Goal: Information Seeking & Learning: Learn about a topic

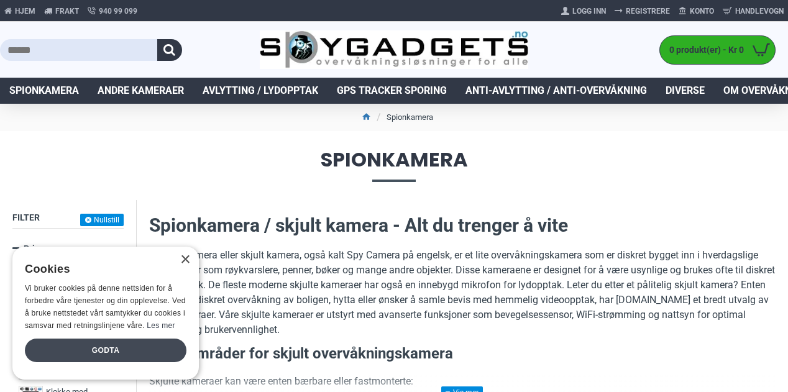
click at [112, 351] on div "Godta" at bounding box center [106, 351] width 162 height 24
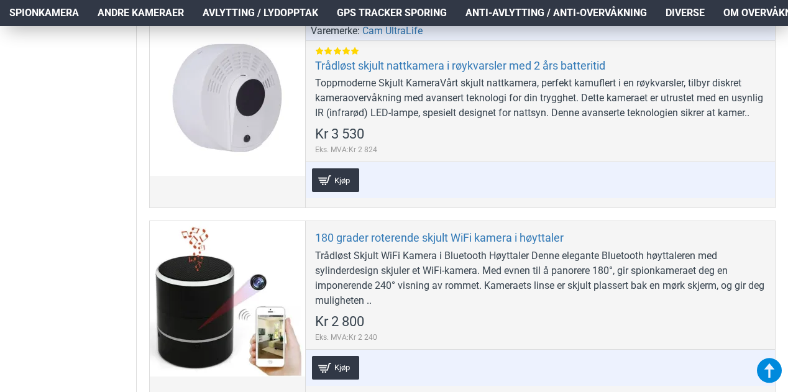
scroll to position [667, 0]
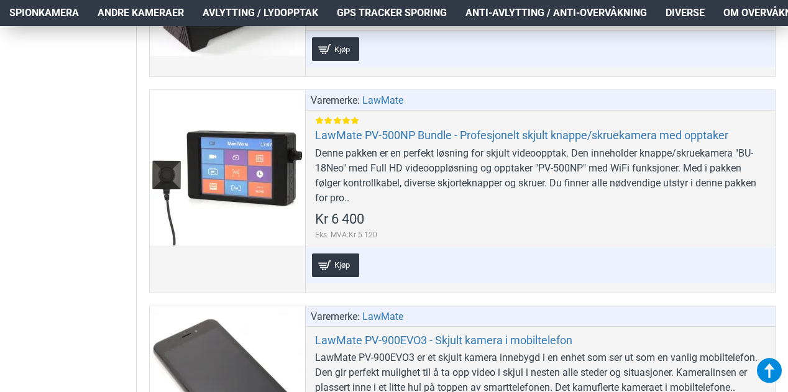
scroll to position [2605, 0]
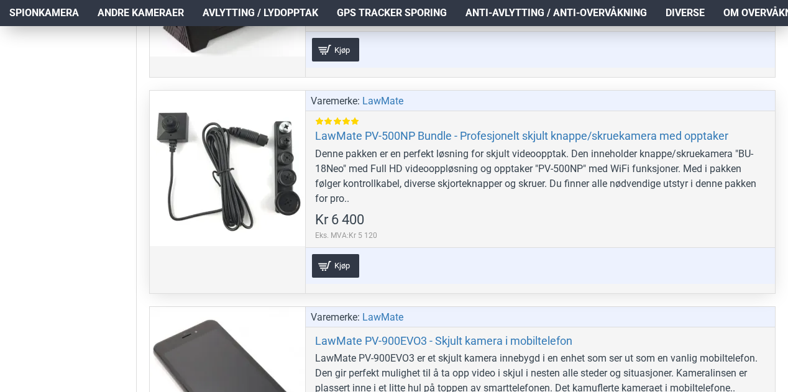
click at [277, 180] on div at bounding box center [227, 168] width 155 height 155
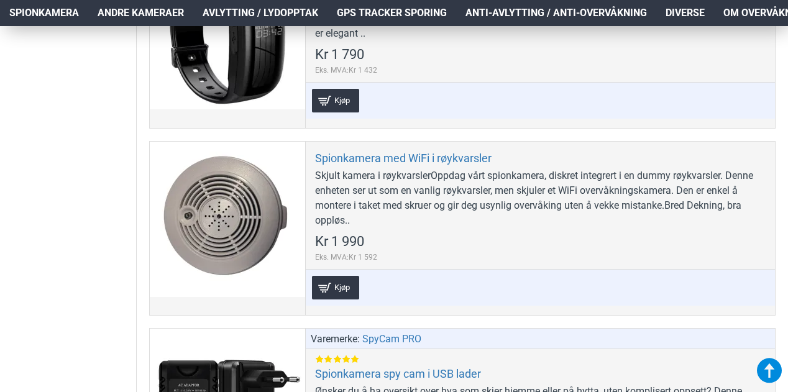
scroll to position [4825, 0]
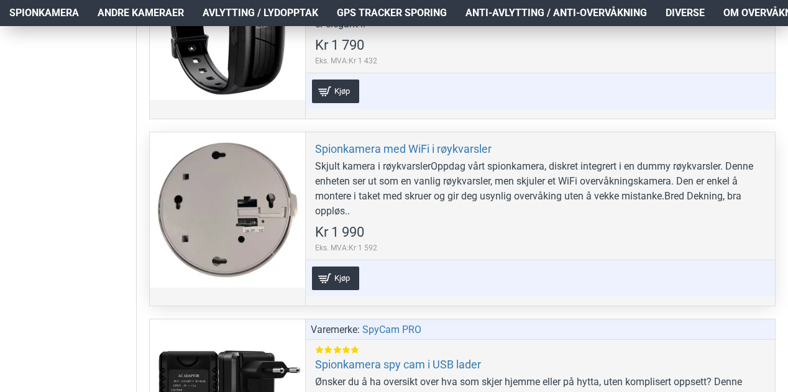
click at [227, 206] on div at bounding box center [227, 209] width 155 height 155
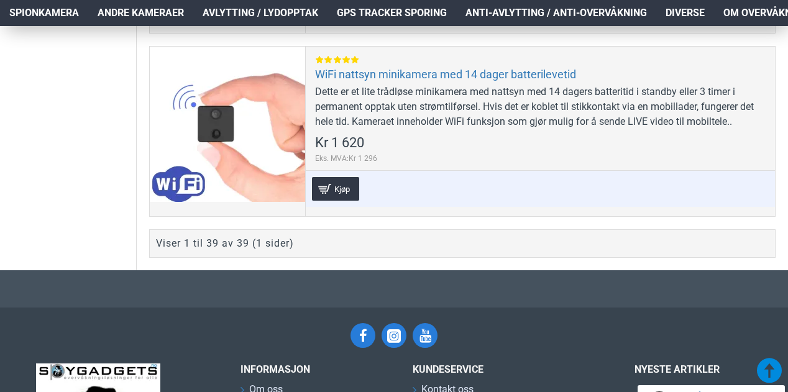
scroll to position [7793, 0]
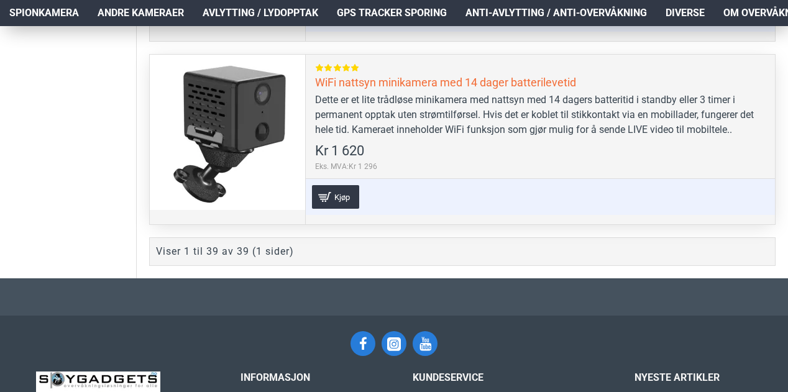
click at [536, 89] on link "WiFi nattsyn minikamera med 14 dager batterilevetid" at bounding box center [445, 82] width 261 height 14
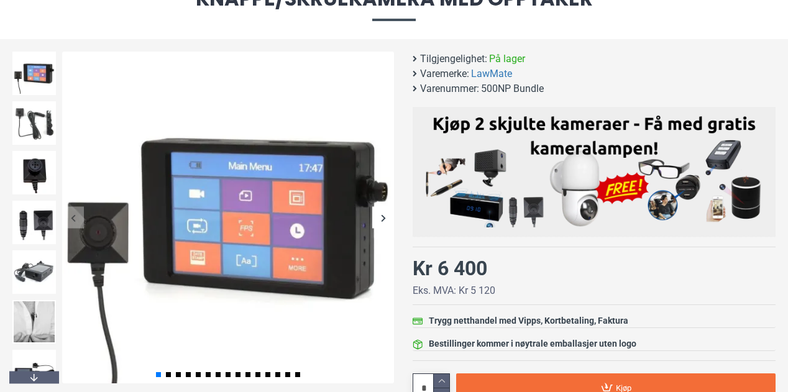
scroll to position [181, 0]
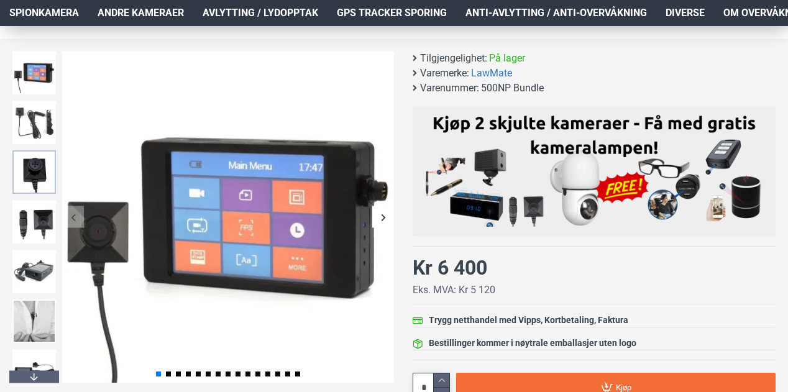
click at [37, 173] on img at bounding box center [33, 171] width 43 height 43
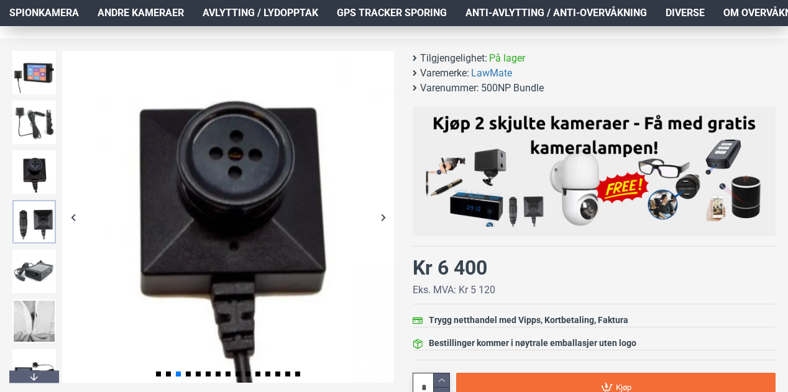
click at [40, 223] on img at bounding box center [33, 221] width 43 height 43
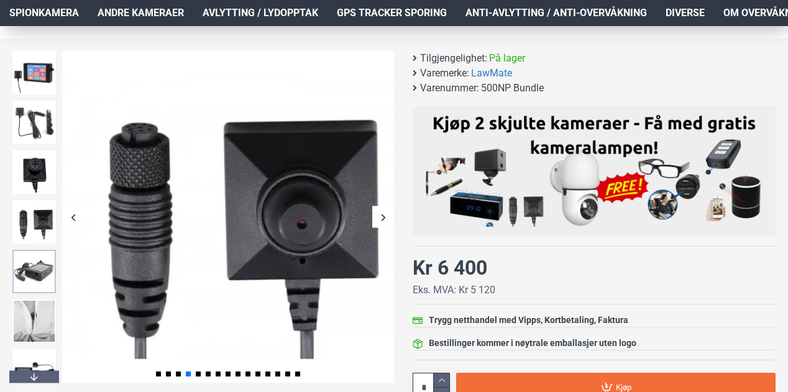
click at [39, 268] on img at bounding box center [33, 271] width 43 height 43
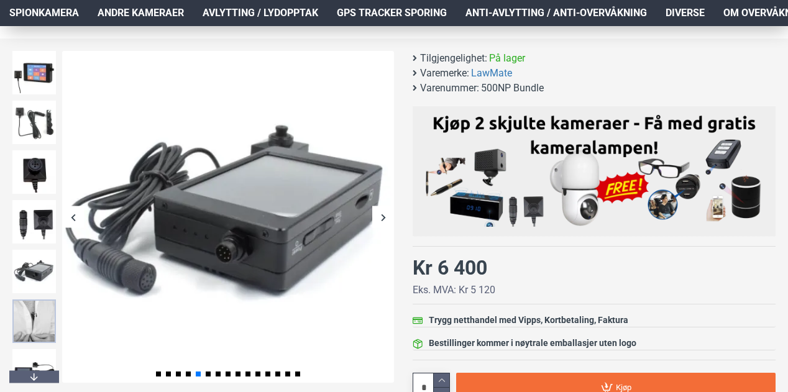
click at [41, 322] on img at bounding box center [33, 320] width 43 height 43
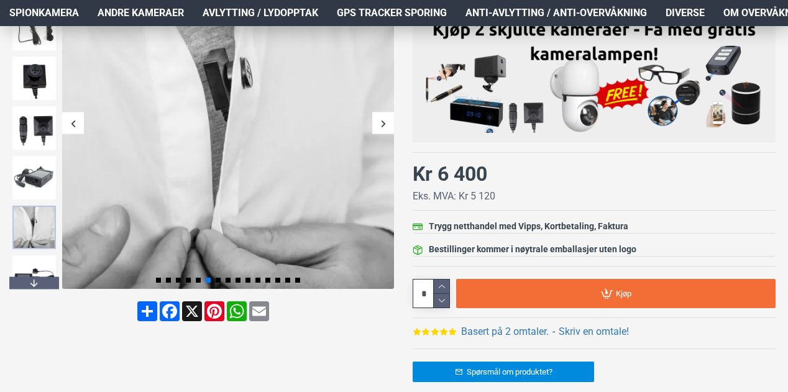
scroll to position [276, 0]
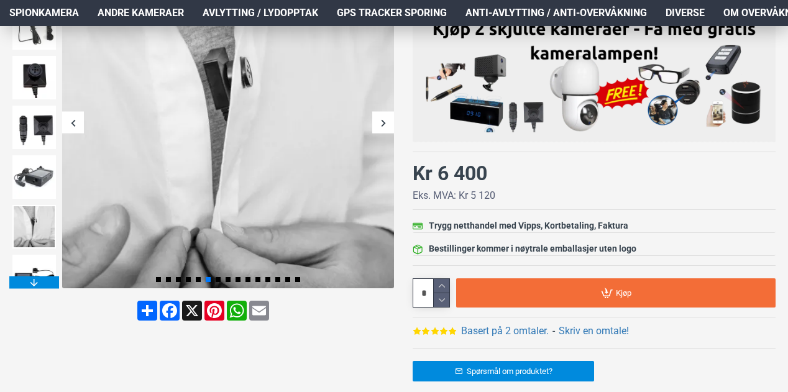
click at [35, 278] on div "Next slide" at bounding box center [34, 282] width 50 height 12
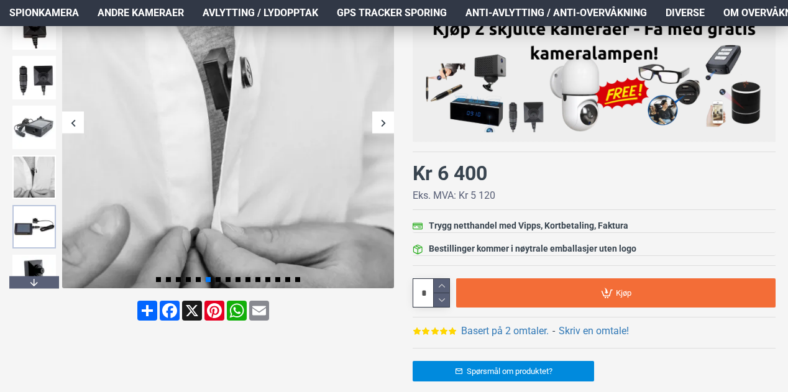
click at [41, 218] on img at bounding box center [33, 226] width 43 height 43
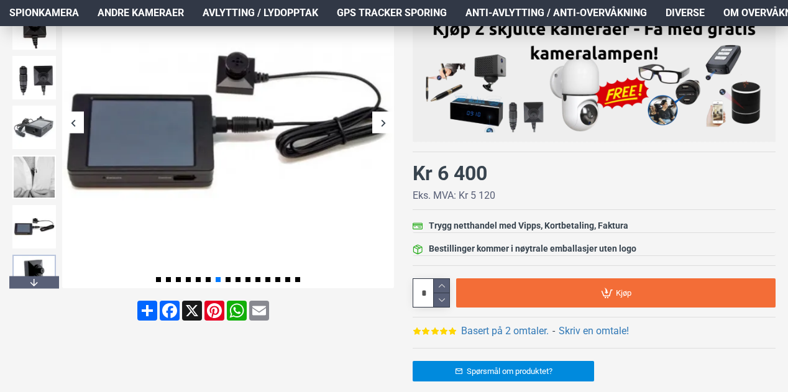
click at [37, 266] on img at bounding box center [33, 276] width 43 height 43
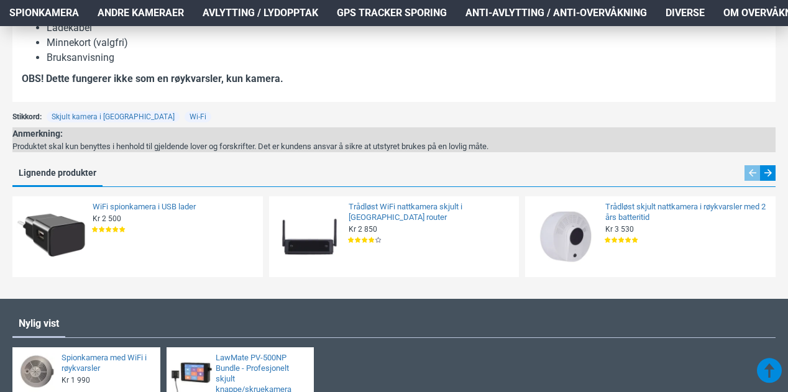
scroll to position [1059, 0]
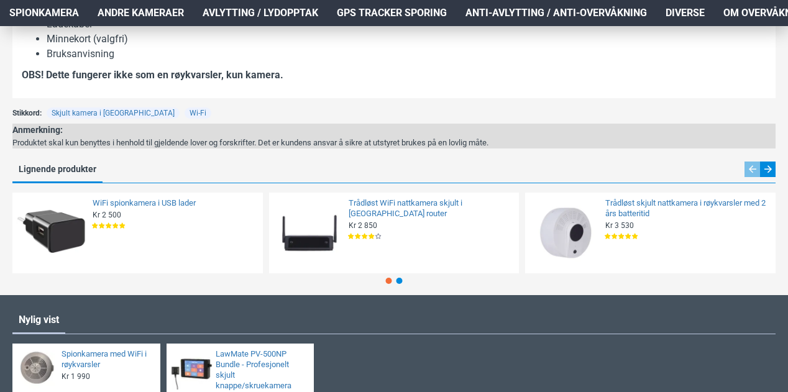
click at [573, 214] on img at bounding box center [565, 233] width 73 height 73
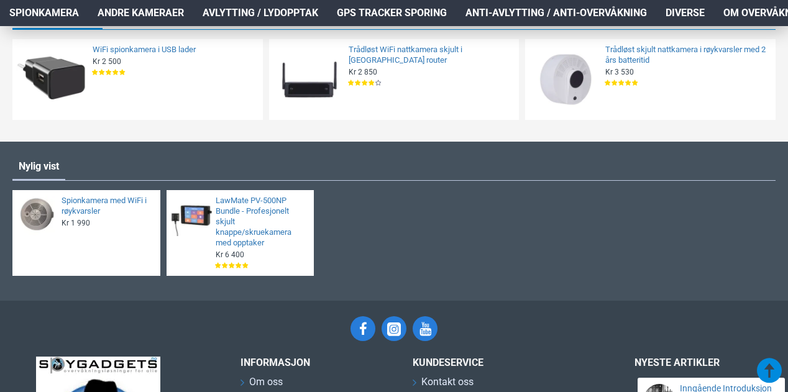
scroll to position [1213, 0]
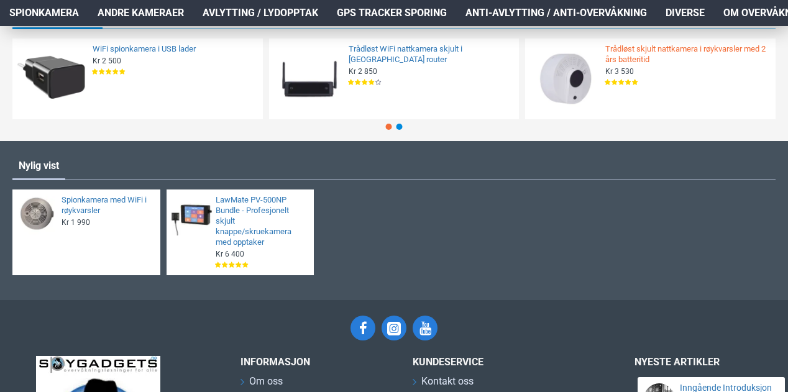
click at [631, 55] on link "Trådløst skjult nattkamera i røykvarsler med 2 års batteritid" at bounding box center [686, 54] width 163 height 21
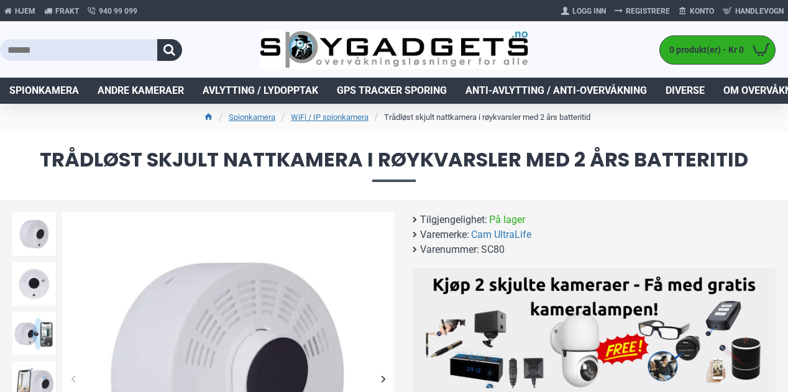
click at [573, 214] on li "Tilgjengelighet: På lager" at bounding box center [591, 219] width 357 height 15
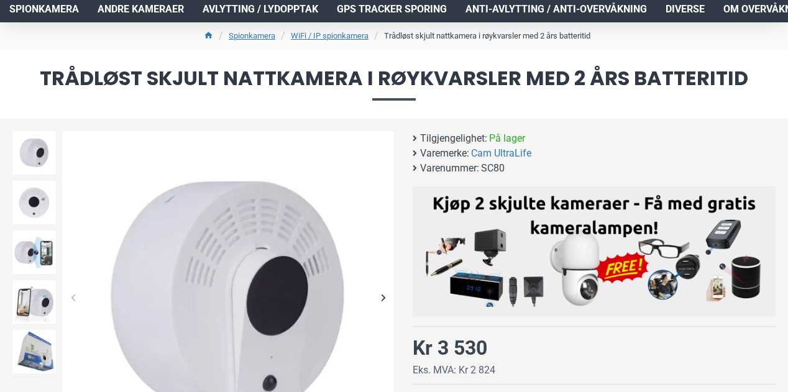
scroll to position [82, 0]
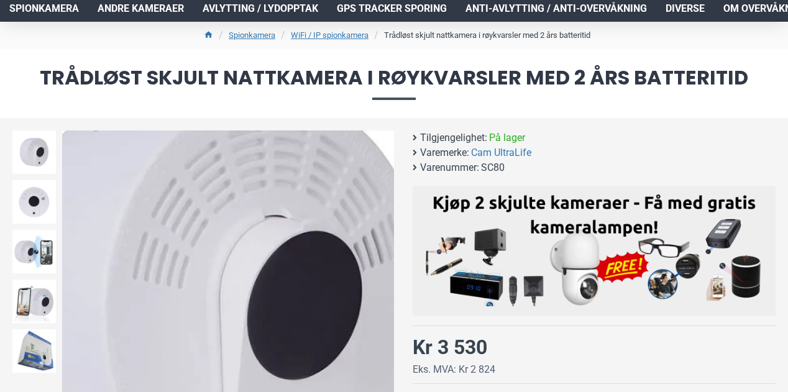
drag, startPoint x: 245, startPoint y: 295, endPoint x: 246, endPoint y: 284, distance: 10.6
click at [246, 284] on img at bounding box center [228, 296] width 332 height 332
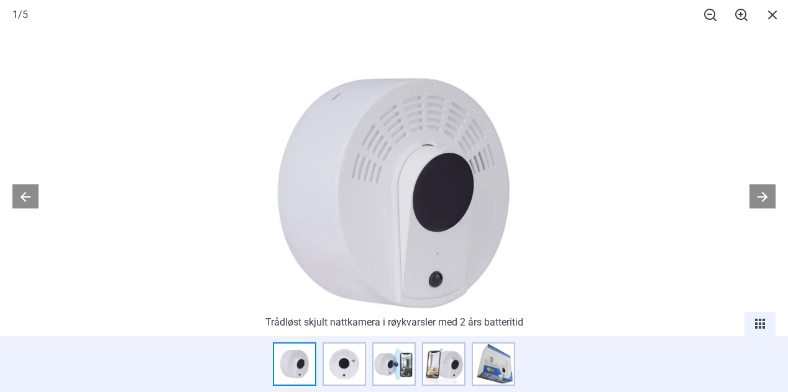
click at [345, 221] on img at bounding box center [394, 194] width 330 height 330
click at [27, 193] on button at bounding box center [25, 196] width 26 height 24
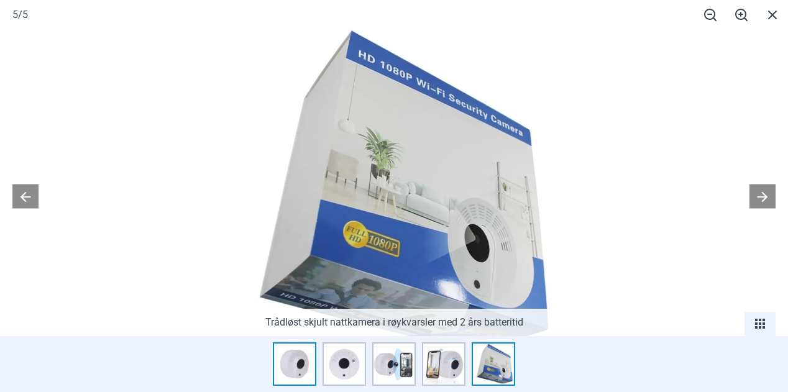
click at [300, 371] on img at bounding box center [294, 363] width 43 height 43
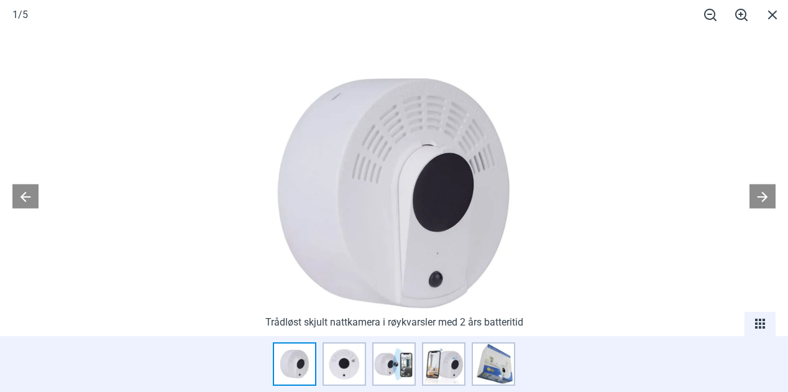
scroll to position [126, 0]
click at [449, 367] on img at bounding box center [443, 363] width 43 height 43
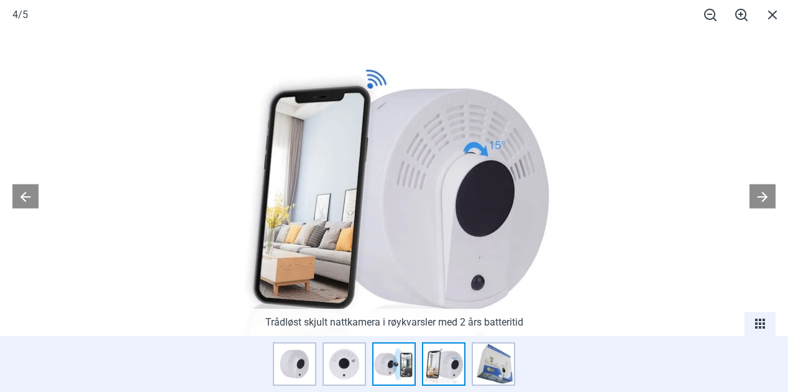
click at [411, 372] on img at bounding box center [393, 363] width 43 height 43
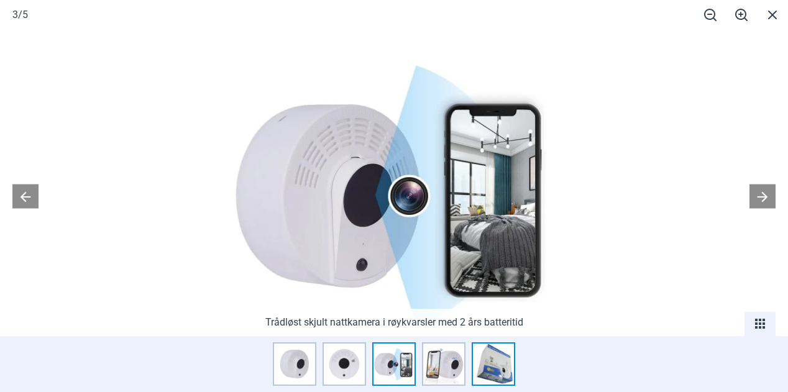
click at [495, 362] on img at bounding box center [493, 363] width 43 height 43
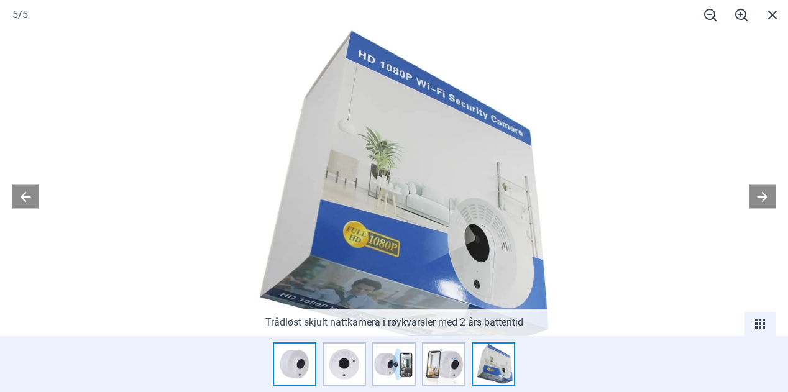
click at [291, 368] on img at bounding box center [294, 363] width 43 height 43
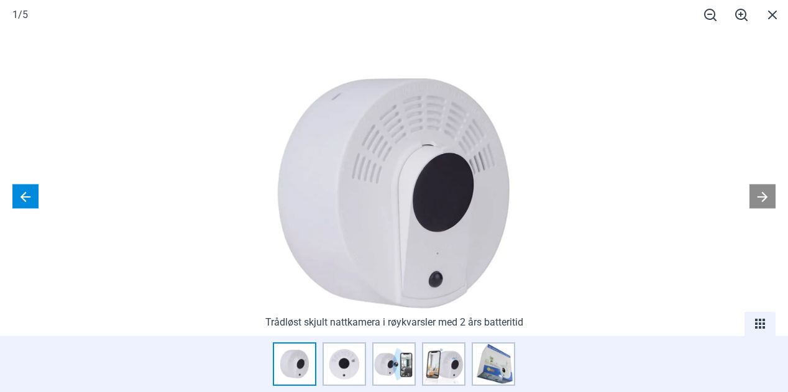
click at [30, 195] on button at bounding box center [25, 196] width 26 height 24
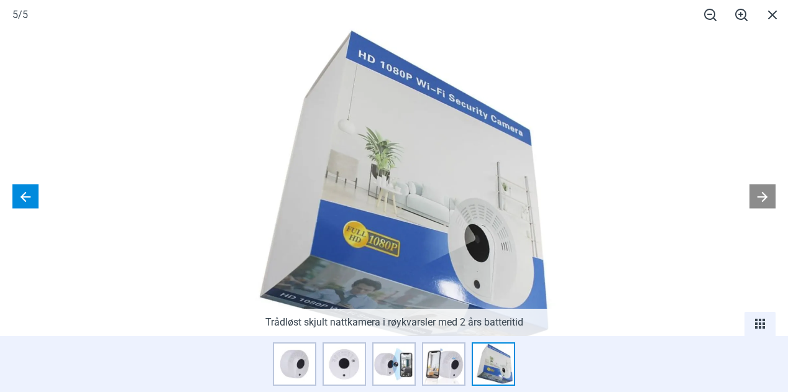
click at [30, 195] on button at bounding box center [25, 196] width 26 height 24
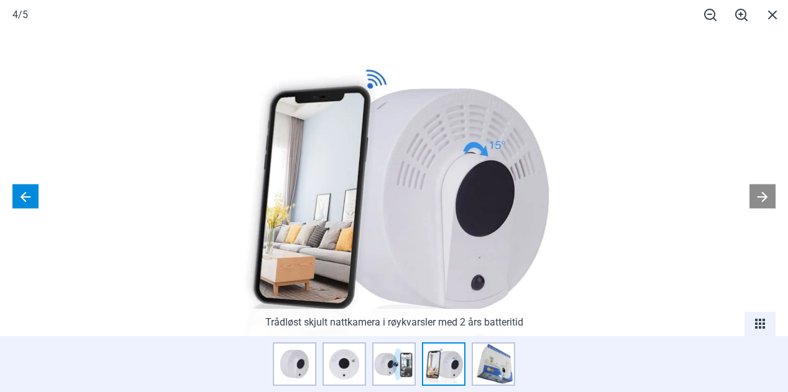
click at [30, 195] on button at bounding box center [25, 196] width 26 height 24
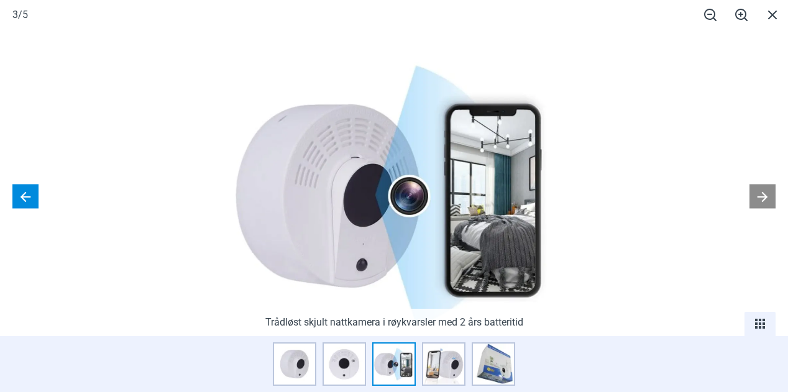
click at [30, 195] on button at bounding box center [25, 196] width 26 height 24
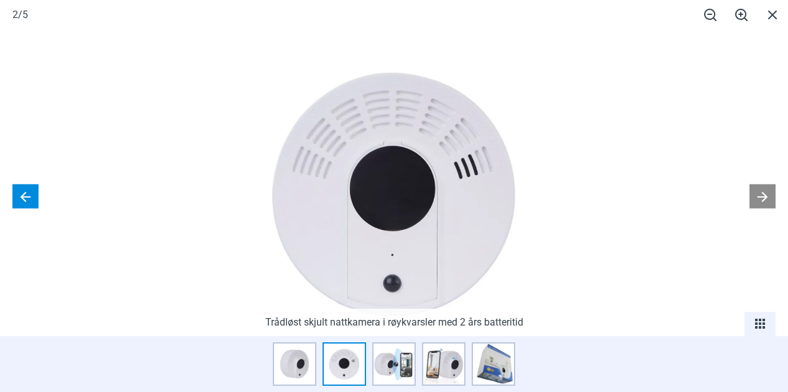
click at [30, 195] on button at bounding box center [25, 196] width 26 height 24
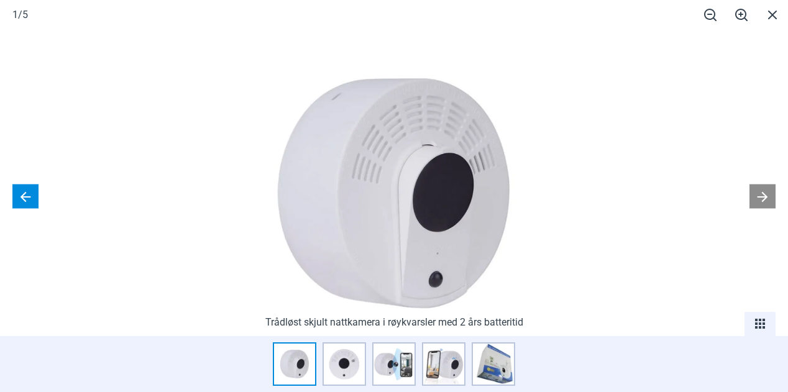
click at [30, 195] on button at bounding box center [25, 196] width 26 height 24
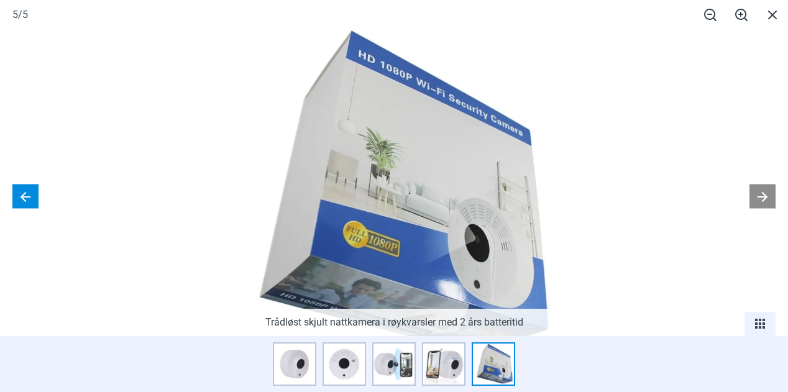
click at [30, 195] on button at bounding box center [25, 196] width 26 height 24
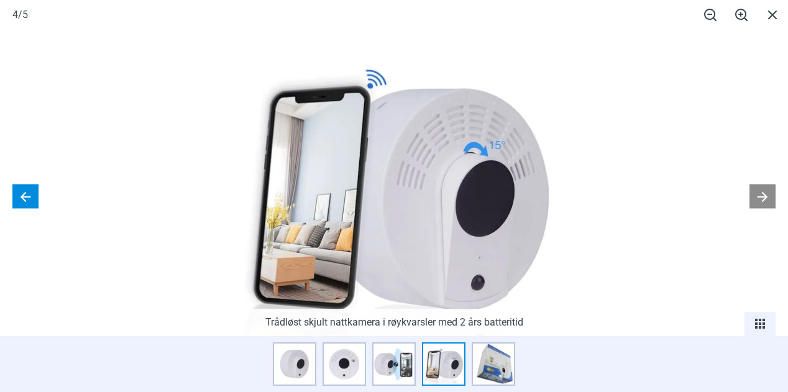
click at [30, 195] on button at bounding box center [25, 196] width 26 height 24
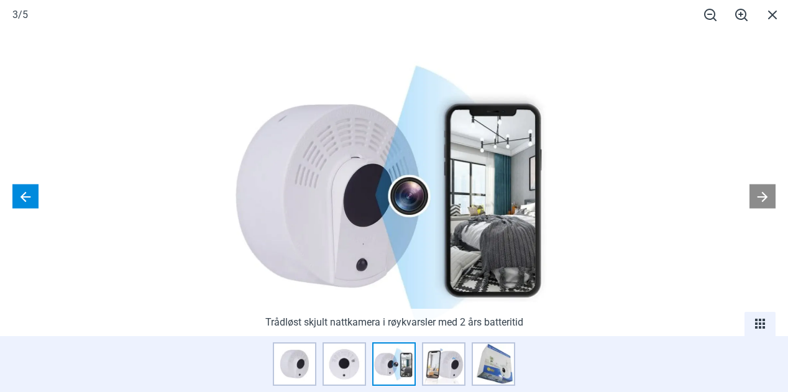
click at [30, 195] on button at bounding box center [25, 196] width 26 height 24
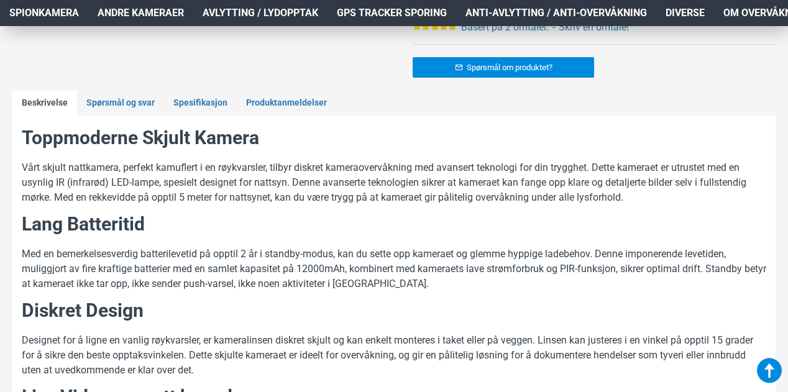
scroll to position [627, 0]
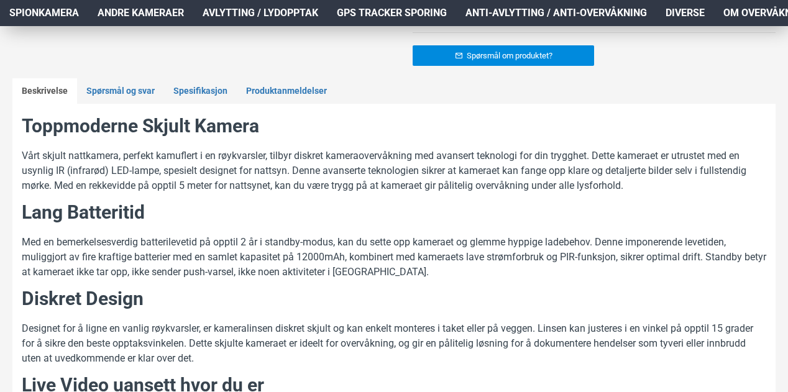
drag, startPoint x: 344, startPoint y: 290, endPoint x: 599, endPoint y: 279, distance: 255.0
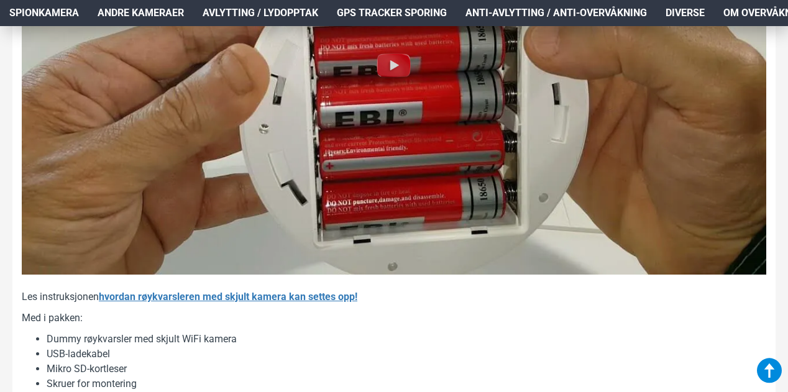
scroll to position [1389, 0]
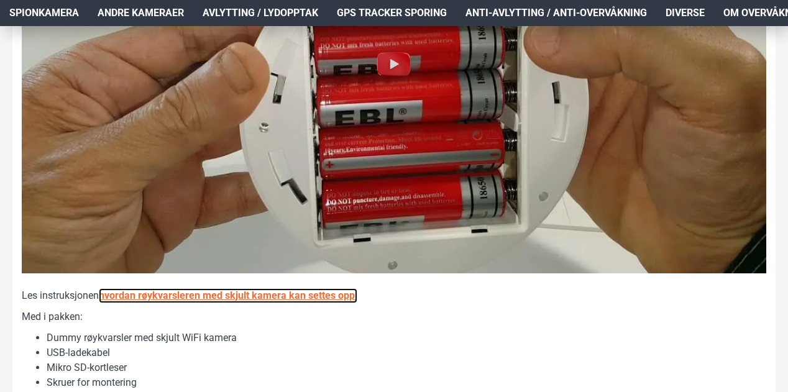
click at [312, 295] on b "hvordan røykvarsleren med skjult kamera kan settes opp!" at bounding box center [228, 296] width 258 height 12
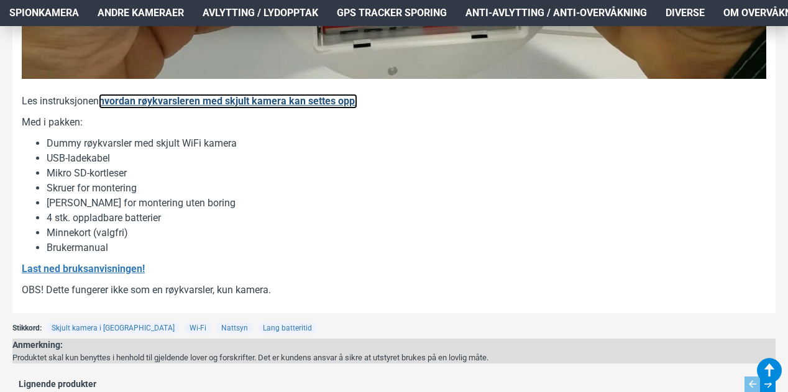
scroll to position [1587, 0]
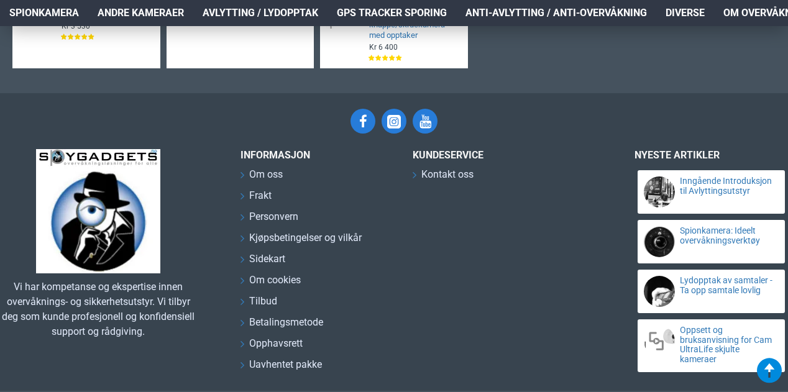
scroll to position [1435, 0]
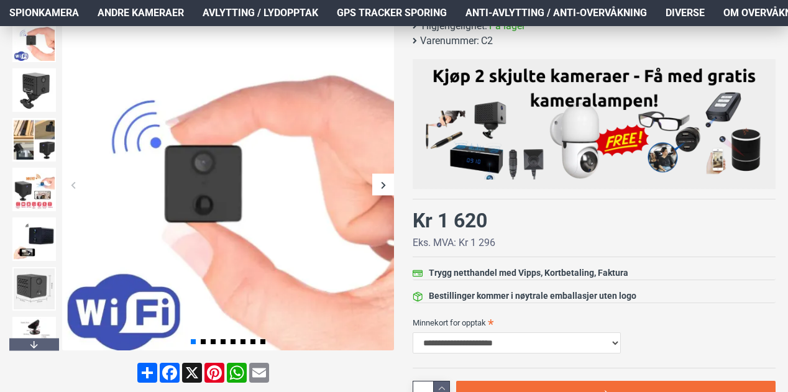
scroll to position [196, 0]
